Goal: Information Seeking & Learning: Learn about a topic

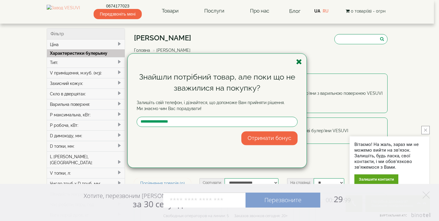
click at [300, 59] on icon "button" at bounding box center [299, 61] width 6 height 7
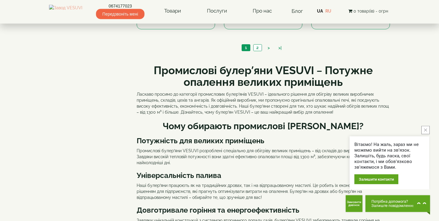
scroll to position [663, 0]
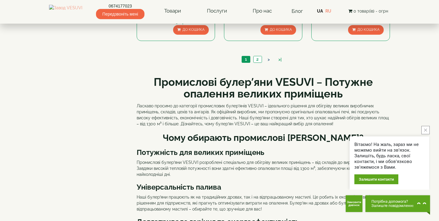
click at [270, 63] on link ">" at bounding box center [269, 60] width 8 height 6
